Goal: Task Accomplishment & Management: Use online tool/utility

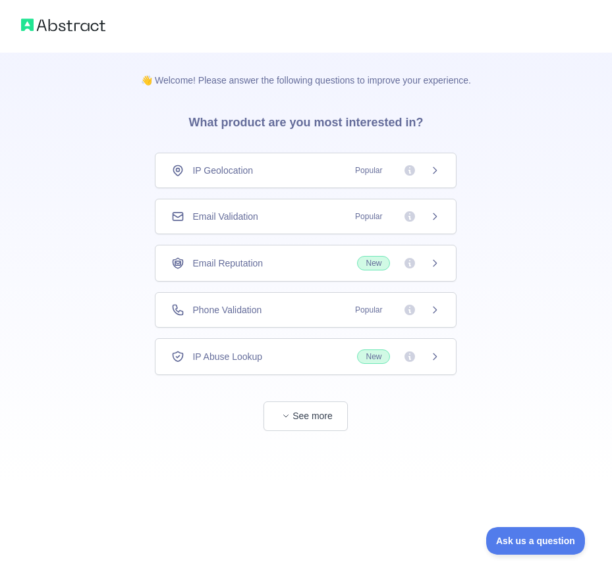
click at [283, 215] on div "Email Validation Popular" at bounding box center [305, 216] width 269 height 13
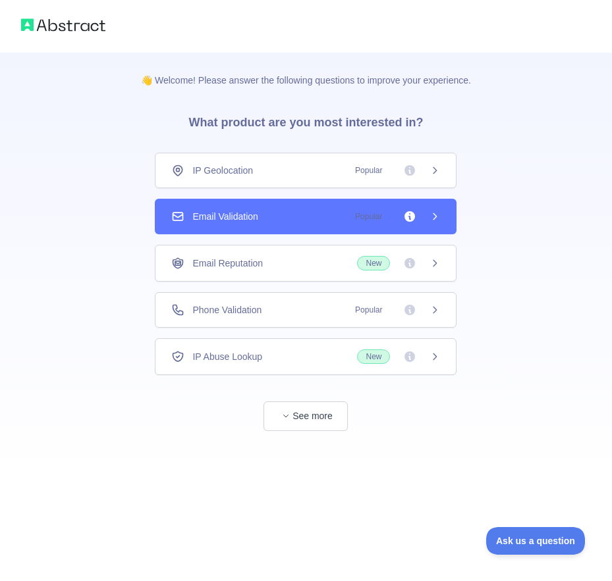
click at [236, 206] on div "Email Validation Popular" at bounding box center [306, 217] width 302 height 36
click at [236, 206] on div "👋 Welcome! Please answer the following questions to improve your experience. Wh…" at bounding box center [306, 290] width 612 height 581
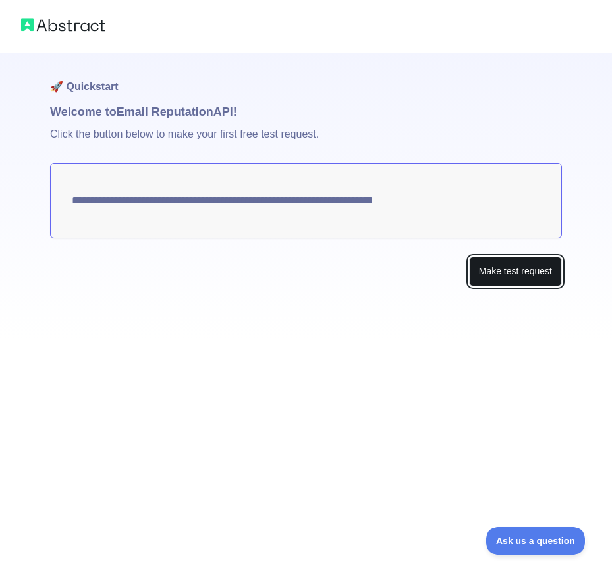
click at [498, 282] on button "Make test request" at bounding box center [515, 272] width 93 height 30
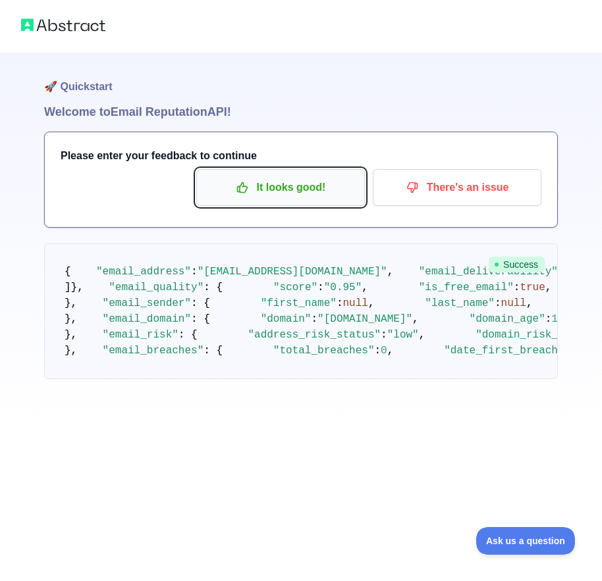
click at [321, 184] on p "It looks good!" at bounding box center [280, 187] width 149 height 22
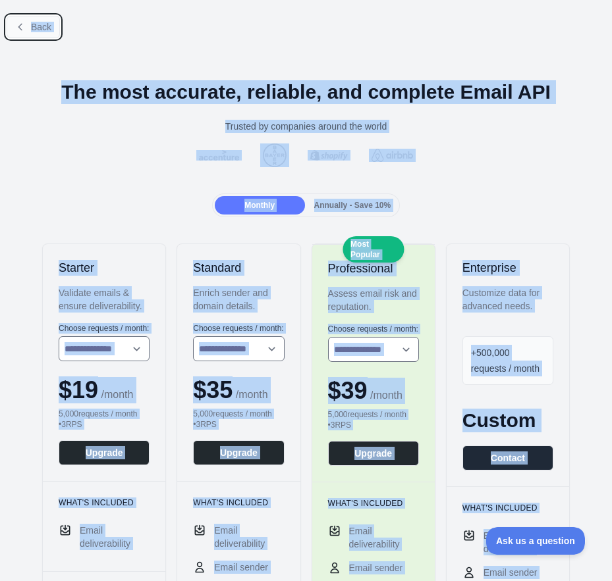
click at [29, 28] on button "Back" at bounding box center [33, 27] width 53 height 22
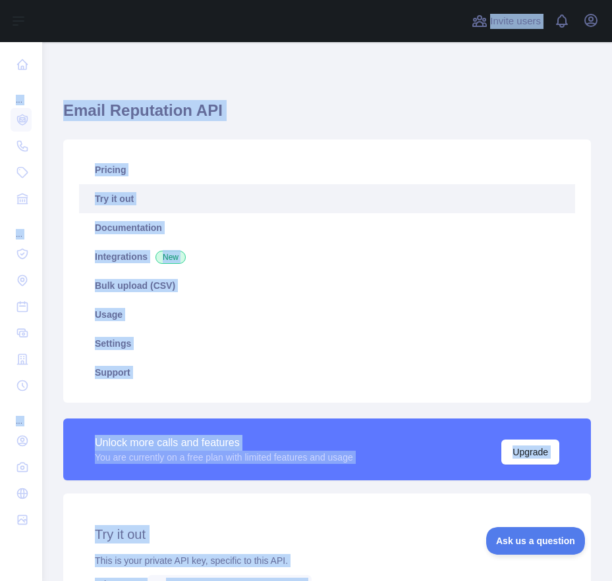
click at [242, 201] on link "Try it out" at bounding box center [327, 198] width 496 height 29
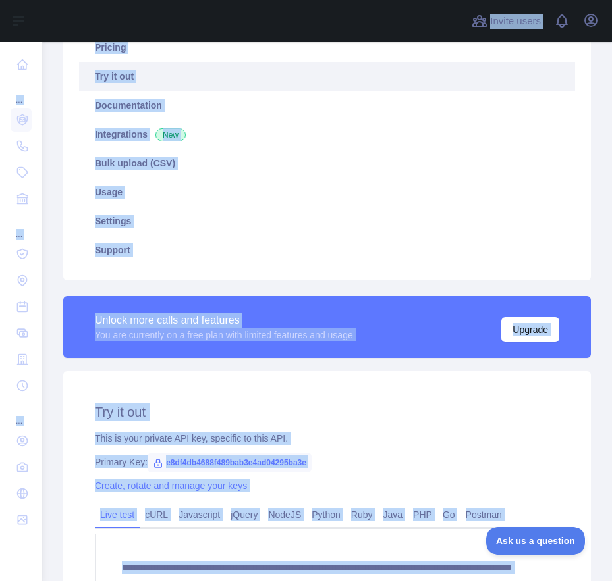
scroll to position [198, 0]
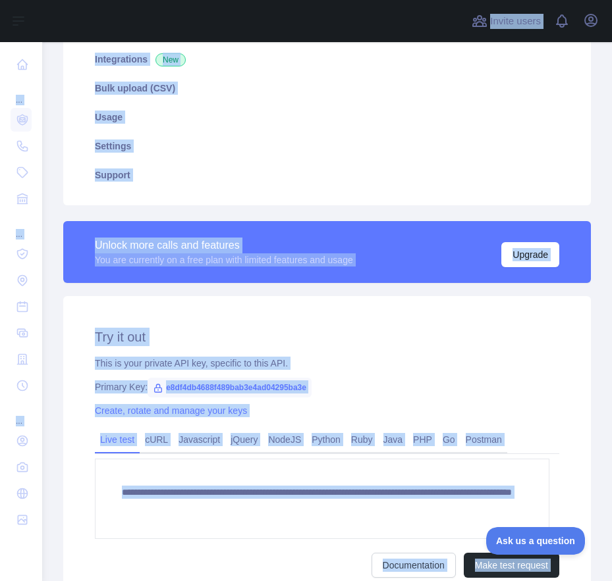
click at [402, 352] on div "**********" at bounding box center [326, 452] width 527 height 313
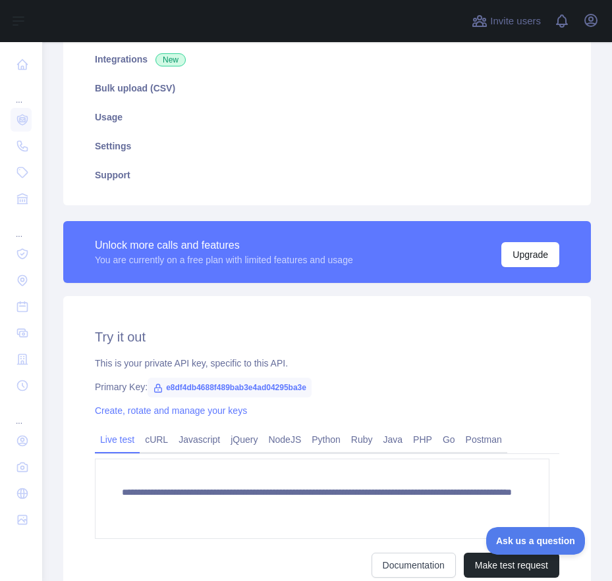
click at [234, 388] on span "e8df4db4688f489bab3e4ad04295ba3e" at bounding box center [229, 388] width 164 height 20
copy span "e8df4db4688f489bab3e4ad04295ba3e"
